Goal: Task Accomplishment & Management: Use online tool/utility

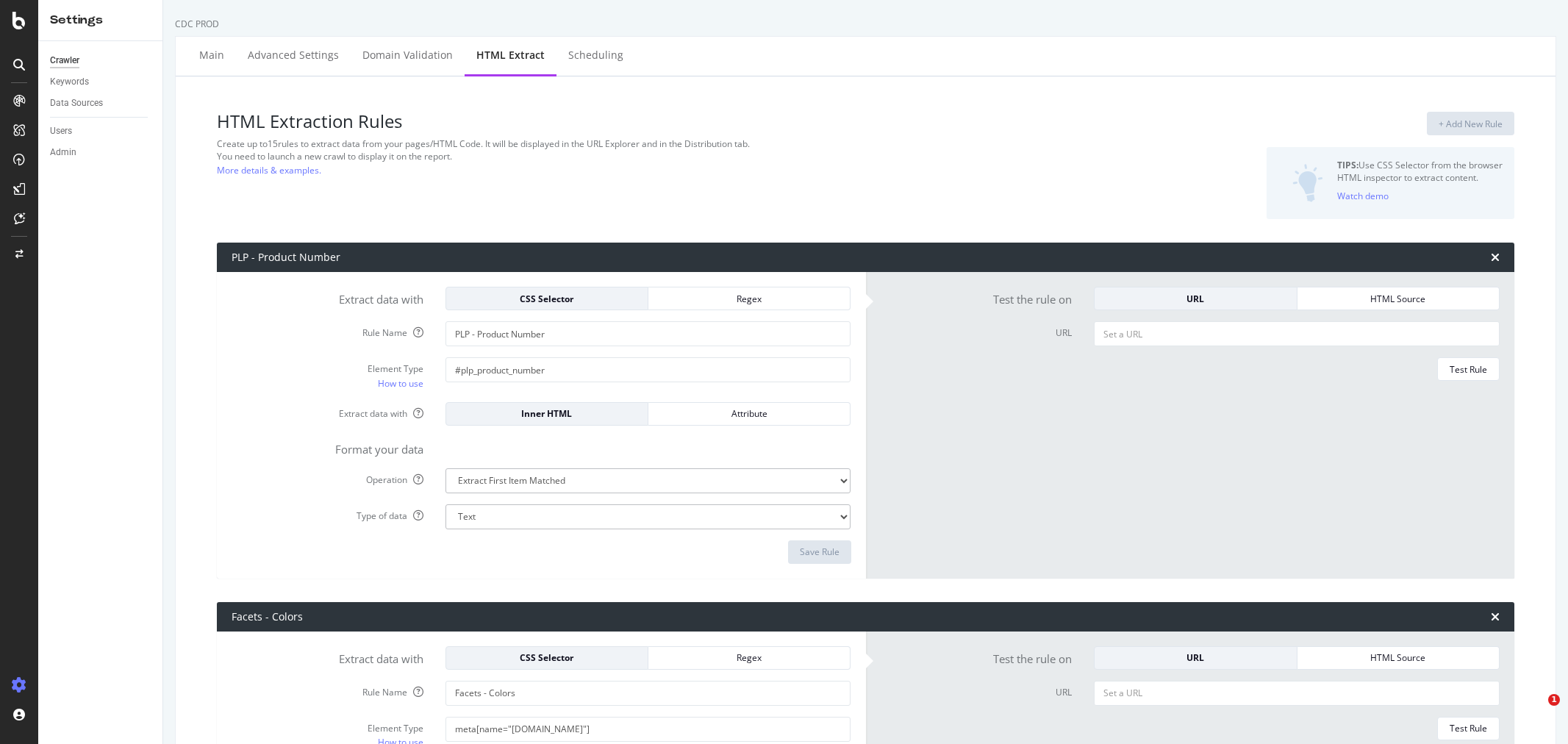
select select "exist"
select select "html.length"
select select "i"
select select "list"
select select "exist"
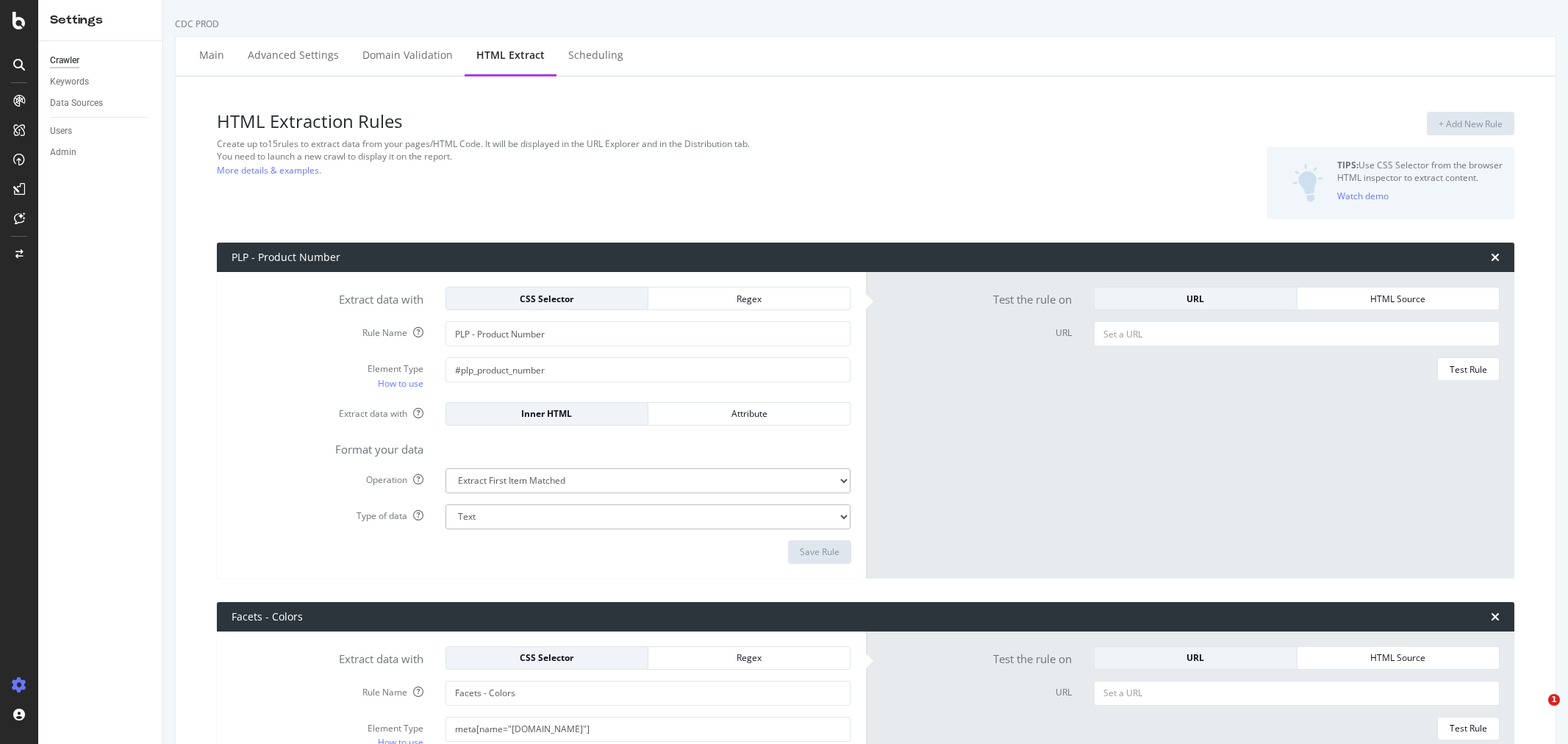
select select "list"
select select "html.length"
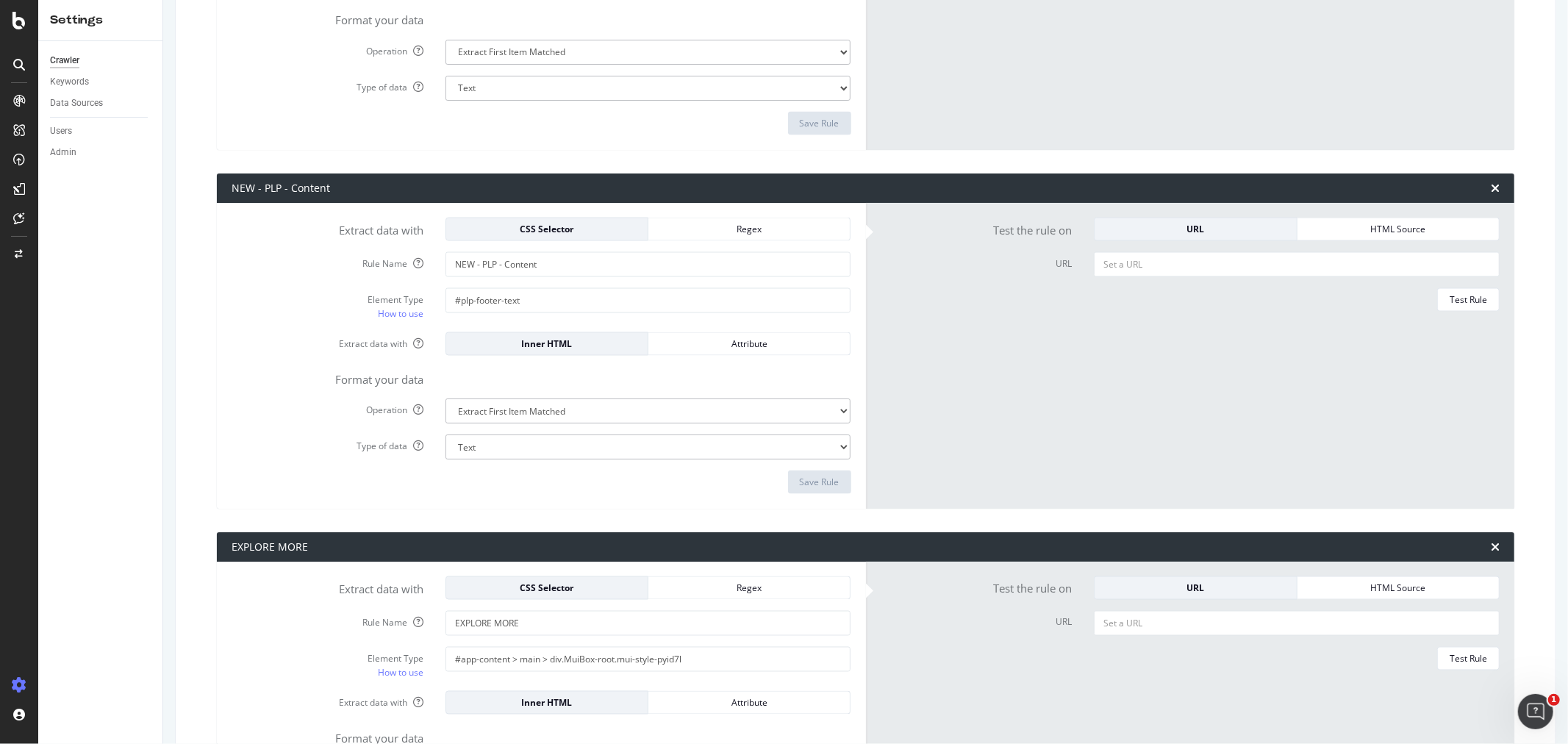
click at [557, 269] on input "NEW - PLP - Content" at bounding box center [648, 264] width 406 height 25
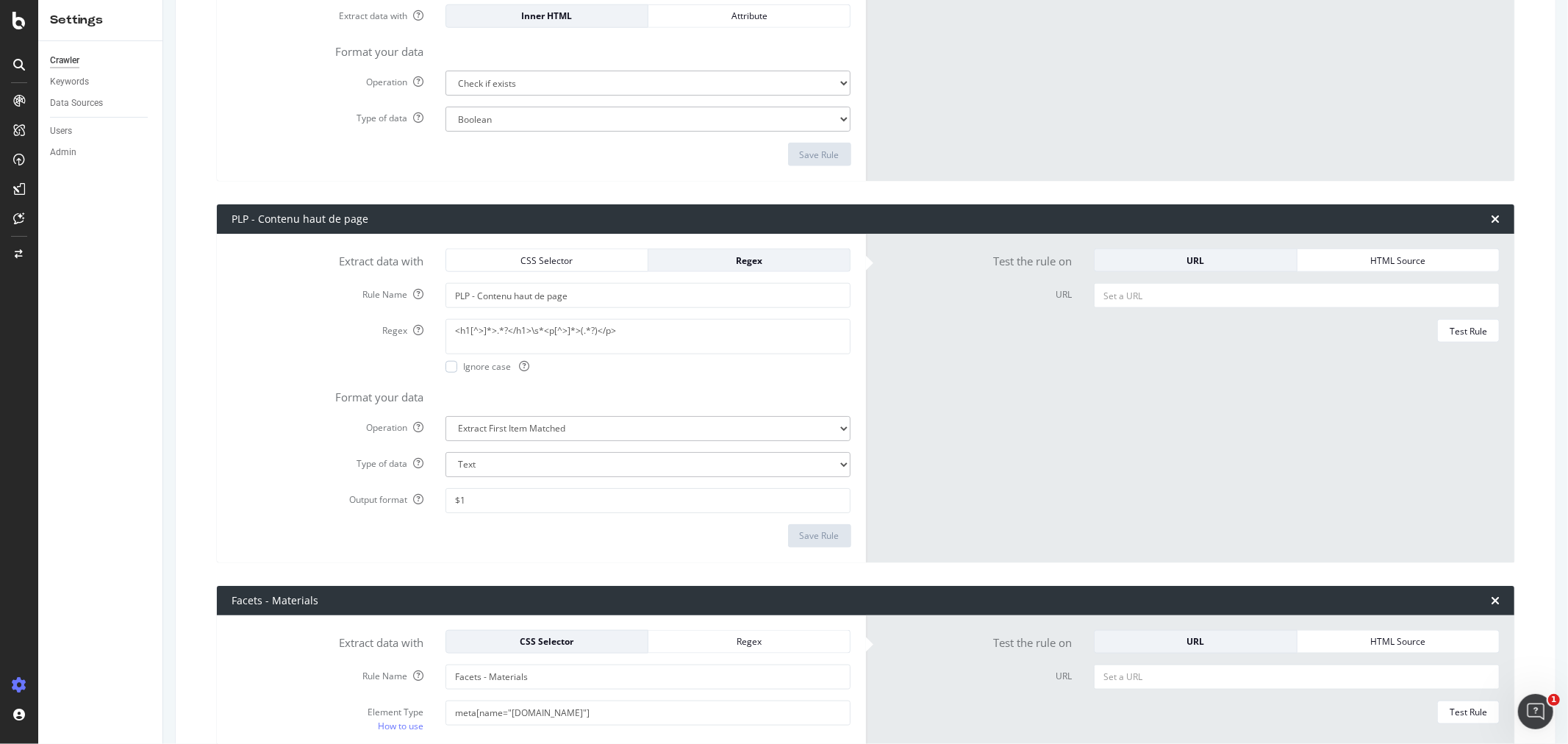
scroll to position [1224, 0]
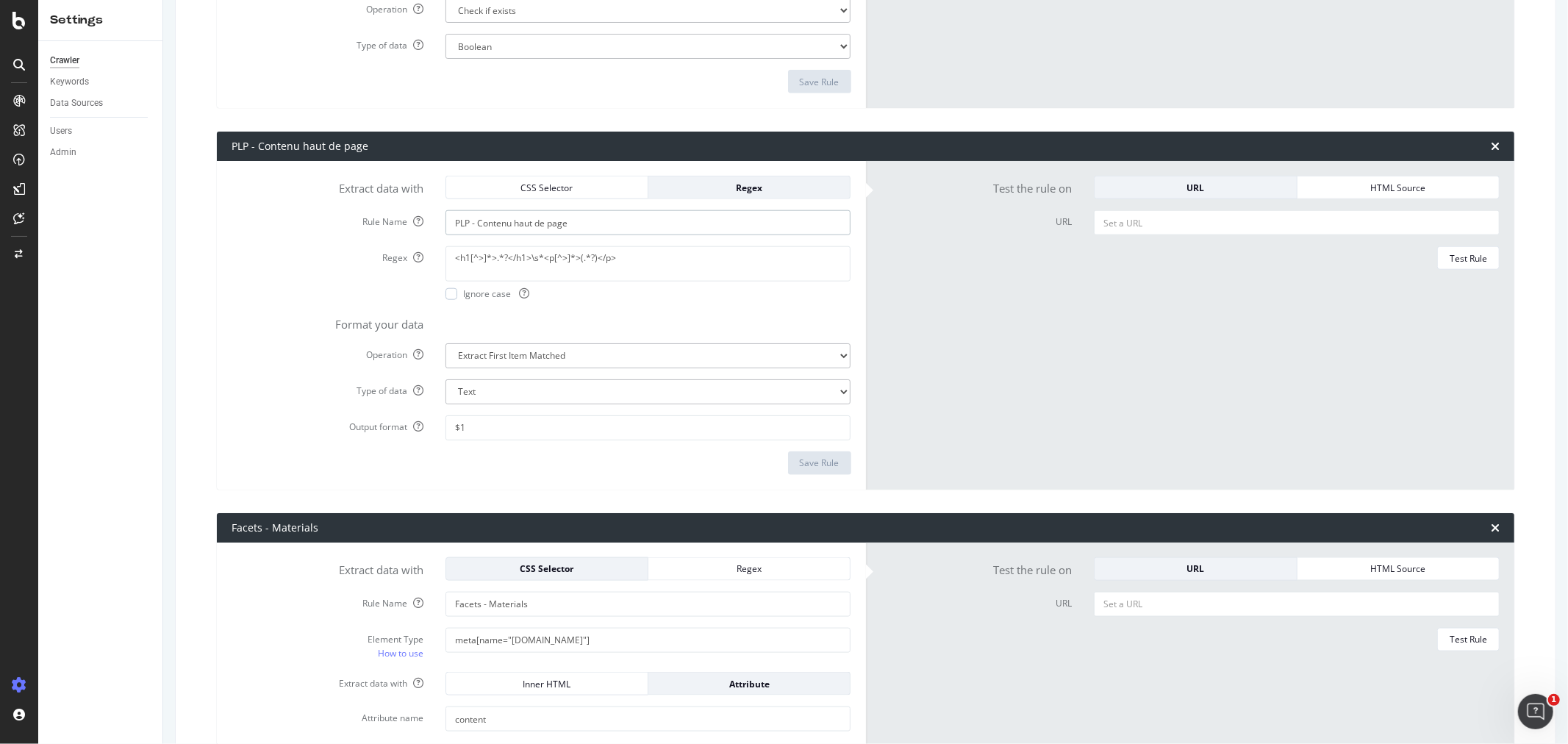
click at [537, 232] on input "PLP - Contenu haut de page" at bounding box center [648, 222] width 406 height 25
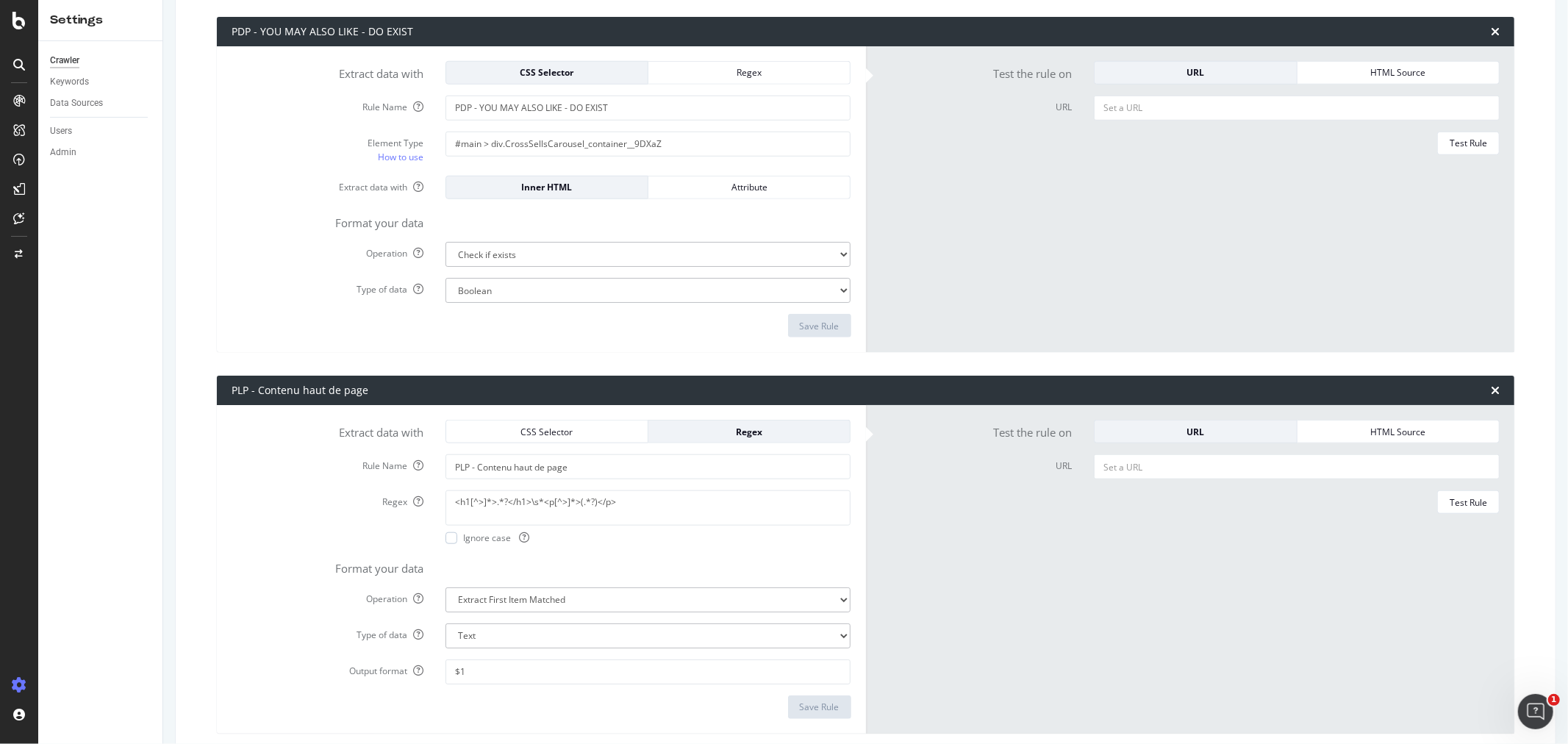
scroll to position [980, 0]
